Goal: Task Accomplishment & Management: Use online tool/utility

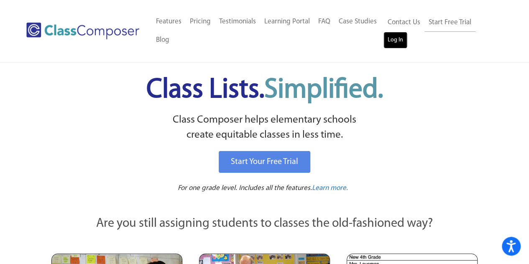
click at [396, 43] on link "Log In" at bounding box center [395, 40] width 24 height 17
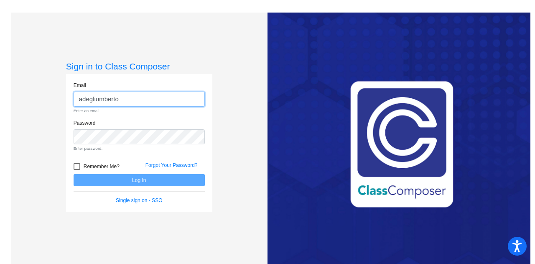
click at [133, 101] on input "adegliumberto" at bounding box center [139, 99] width 131 height 15
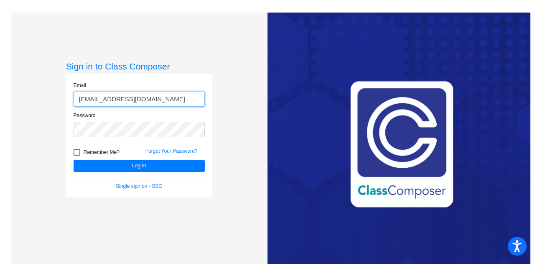
click at [74, 160] on button "Log In" at bounding box center [139, 166] width 131 height 12
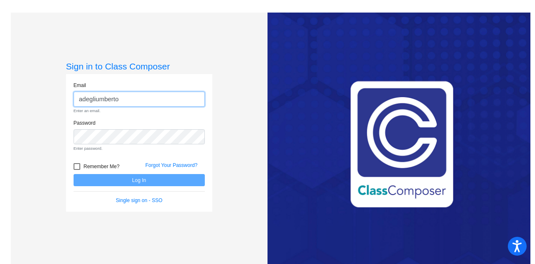
click at [128, 100] on input "adegliumberto" at bounding box center [139, 99] width 131 height 15
click at [125, 102] on input "adegliumberto" at bounding box center [139, 99] width 131 height 15
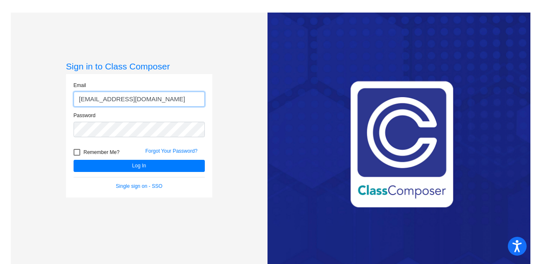
type input "adegliumberto@forsyth.k12.ga.us"
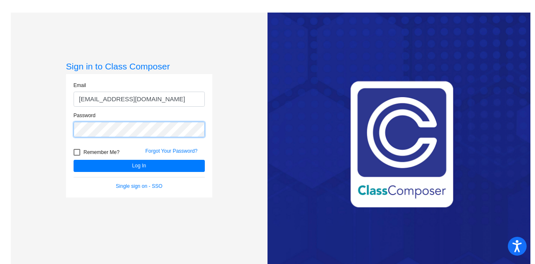
click at [74, 160] on button "Log In" at bounding box center [139, 166] width 131 height 12
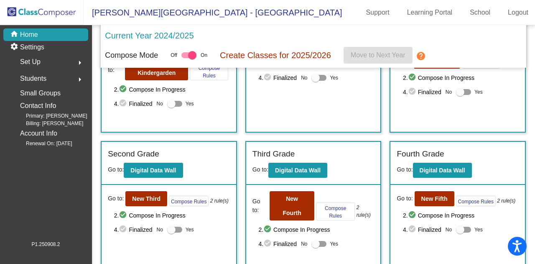
scroll to position [125, 0]
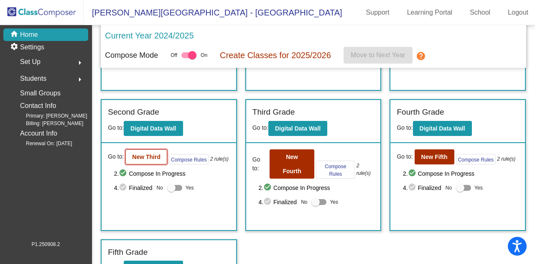
click at [151, 153] on b "New Third" at bounding box center [146, 156] width 28 height 7
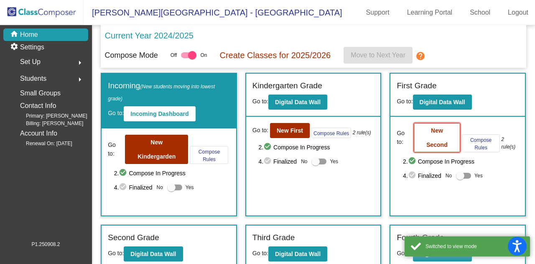
click at [436, 139] on button "New Second" at bounding box center [437, 137] width 46 height 29
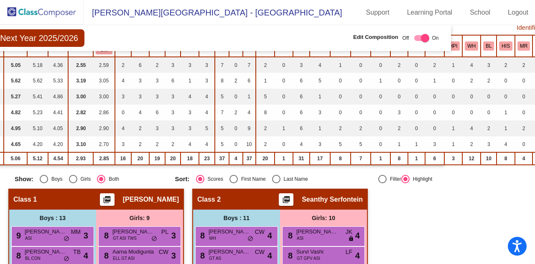
scroll to position [177, 167]
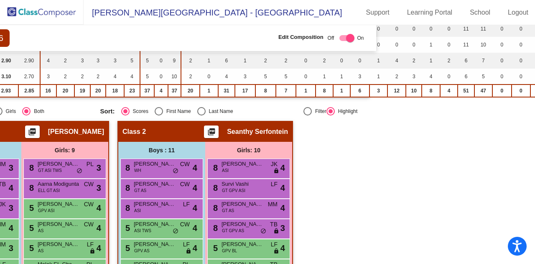
drag, startPoint x: 511, startPoint y: 259, endPoint x: 535, endPoint y: 259, distance: 23.4
click at [535, 261] on mat-sidenav-content "Second Grade Next Year 2025/2026 Edit Composition Off On Incoming Digital Data …" at bounding box center [267, 144] width 535 height 239
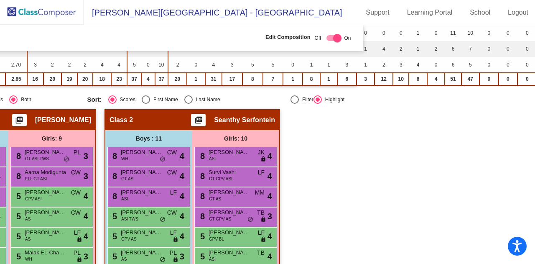
scroll to position [0, 167]
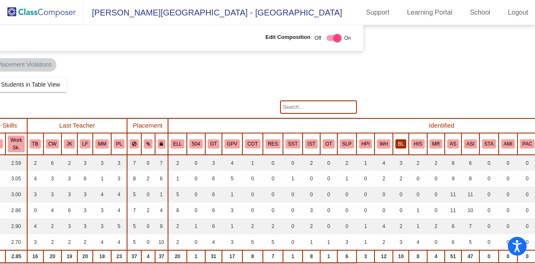
click at [396, 140] on button "BL" at bounding box center [401, 143] width 11 height 9
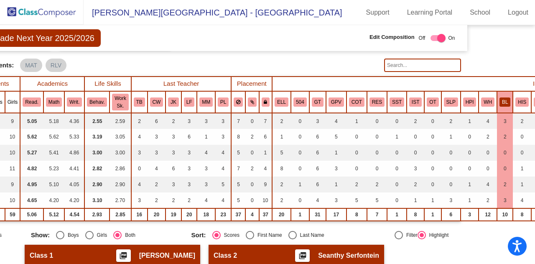
scroll to position [0, 63]
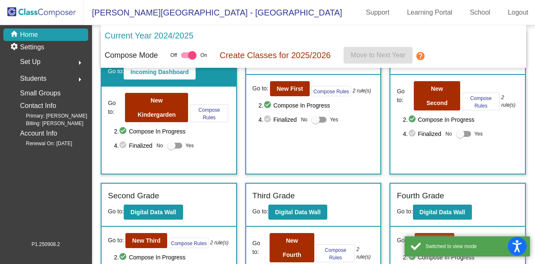
scroll to position [84, 0]
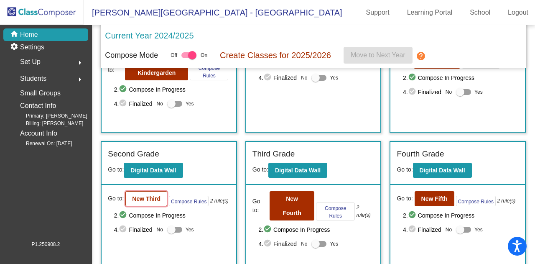
click at [150, 197] on b "New Third" at bounding box center [146, 198] width 28 height 7
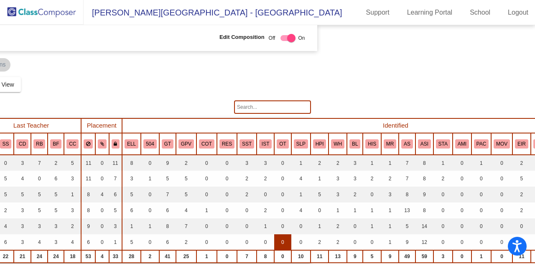
scroll to position [0, 212]
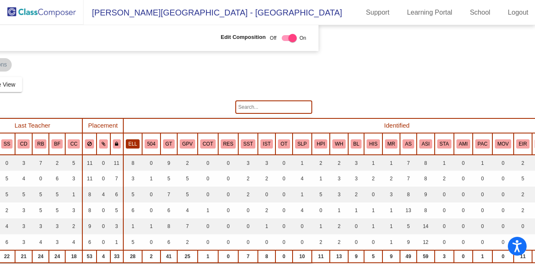
click at [133, 143] on button "ELL" at bounding box center [133, 143] width 14 height 9
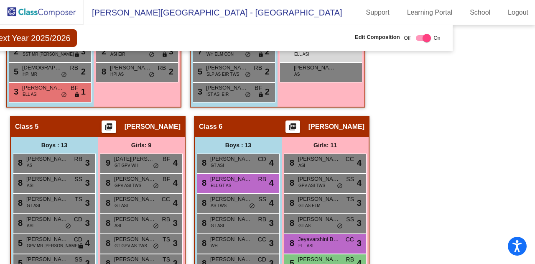
scroll to position [565, 78]
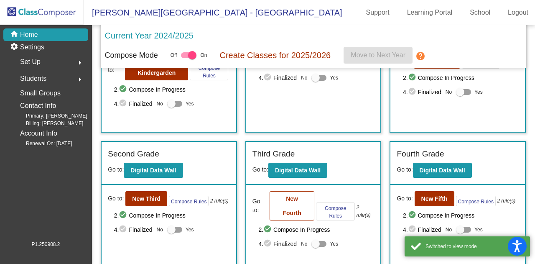
scroll to position [125, 0]
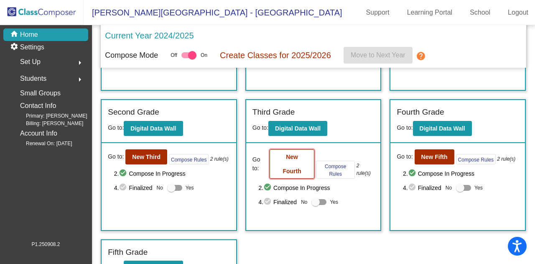
click at [289, 155] on b "New Fourth" at bounding box center [292, 163] width 18 height 21
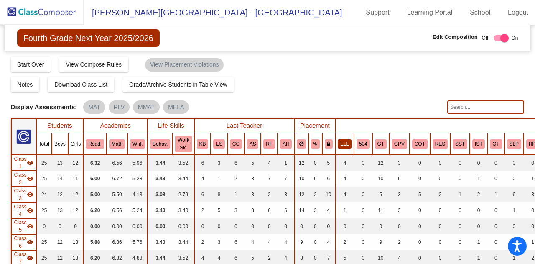
click at [339, 141] on button "ELL" at bounding box center [345, 143] width 14 height 9
